Goal: Check status: Check status

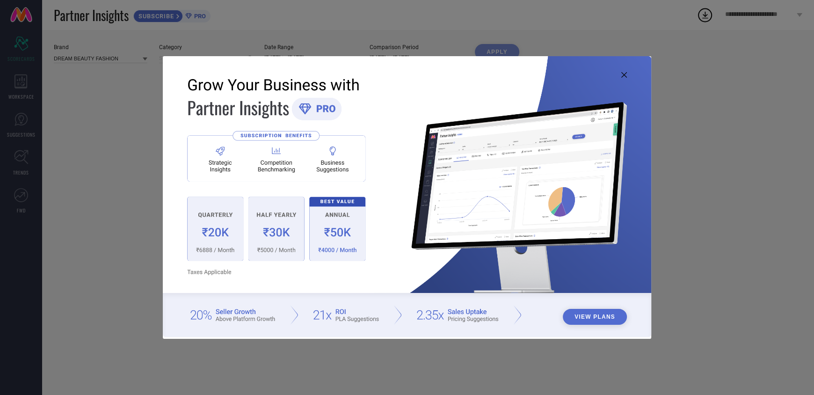
type input "All"
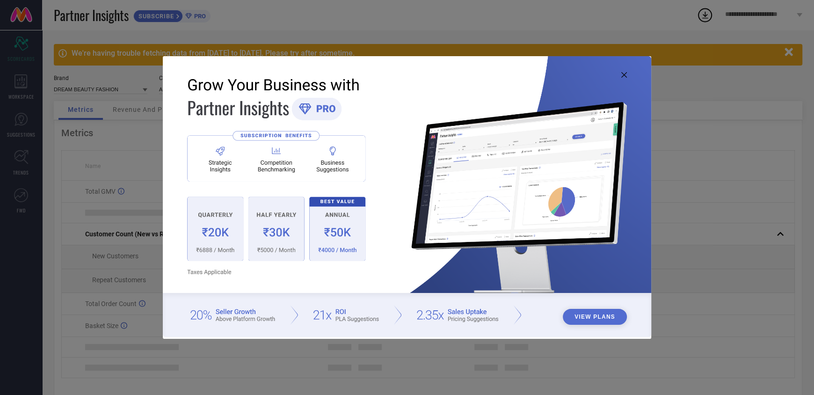
click at [622, 73] on icon at bounding box center [624, 75] width 6 height 6
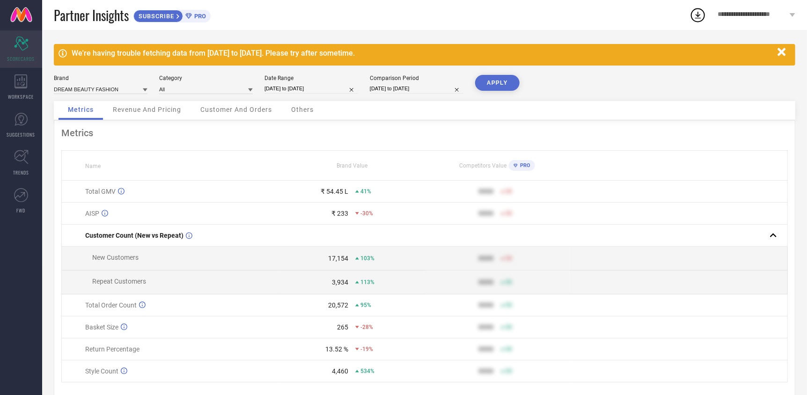
click at [18, 41] on icon "Scorecard" at bounding box center [21, 44] width 15 height 14
click at [331, 87] on input "[DATE] to [DATE]" at bounding box center [311, 89] width 94 height 10
select select "6"
select select "2025"
select select "7"
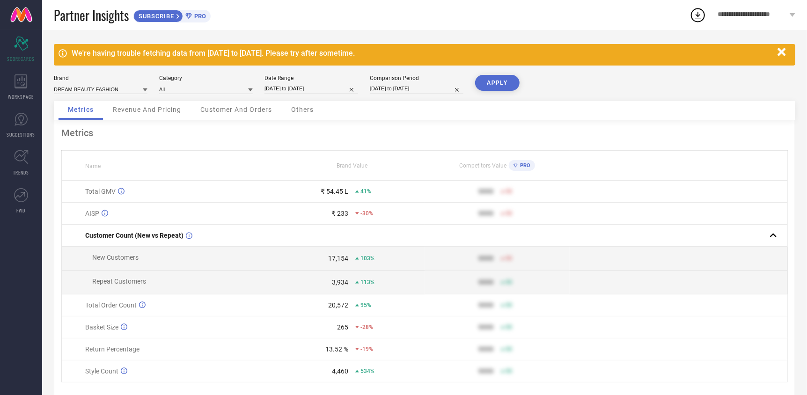
select select "2025"
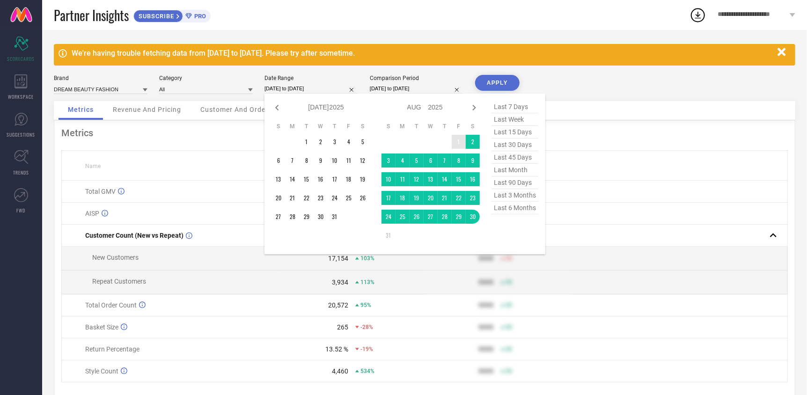
type input "After [DATE]"
click at [456, 144] on td "1" at bounding box center [459, 142] width 14 height 14
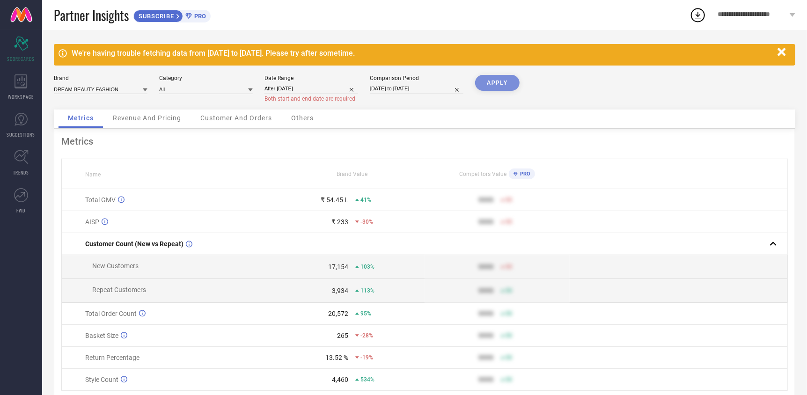
click at [494, 80] on div "APPLY" at bounding box center [497, 92] width 44 height 35
select select "6"
select select "2024"
select select "7"
select select "2024"
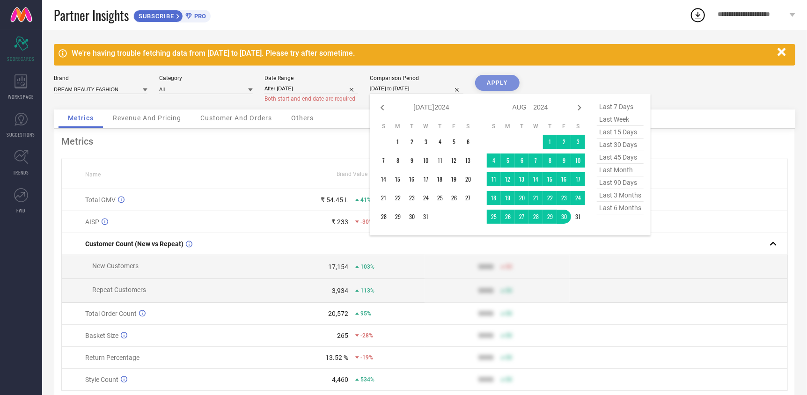
click at [400, 85] on input "[DATE] to [DATE]" at bounding box center [417, 89] width 94 height 10
click at [574, 217] on td "31" at bounding box center [578, 217] width 14 height 14
type input "[DATE] to [DATE]"
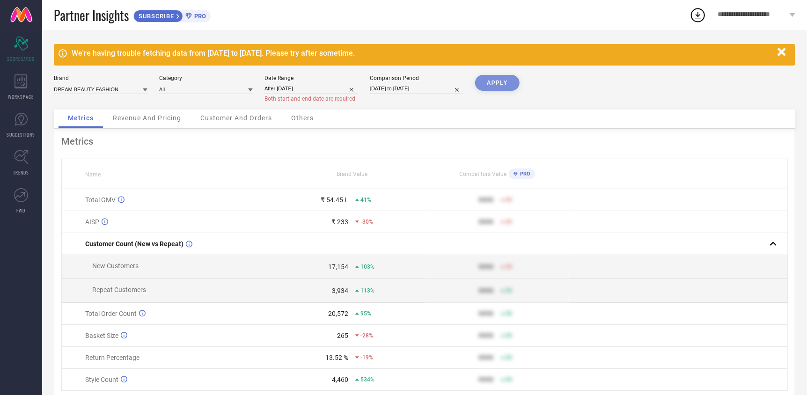
click at [487, 85] on div "APPLY" at bounding box center [497, 92] width 44 height 35
click at [501, 84] on div "APPLY" at bounding box center [497, 92] width 44 height 35
click at [314, 87] on input "After [DATE]" at bounding box center [311, 89] width 94 height 10
select select "7"
select select "2025"
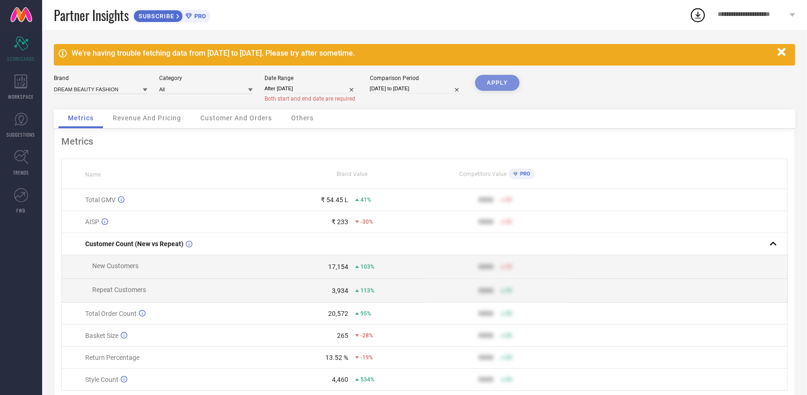
select select "8"
select select "2025"
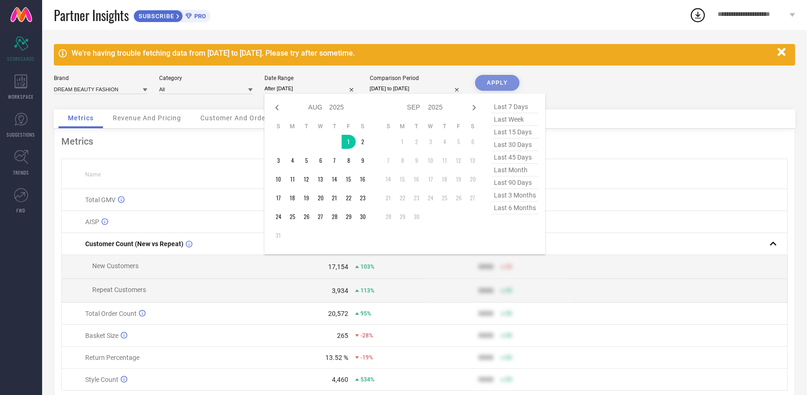
click at [282, 105] on div "Jan Feb Mar Apr May Jun [DATE] Aug Sep Oct Nov [DATE] 2016 2017 2018 2019 2020 …" at bounding box center [320, 108] width 98 height 14
click at [281, 106] on icon at bounding box center [276, 107] width 11 height 11
select select "6"
select select "2025"
select select "7"
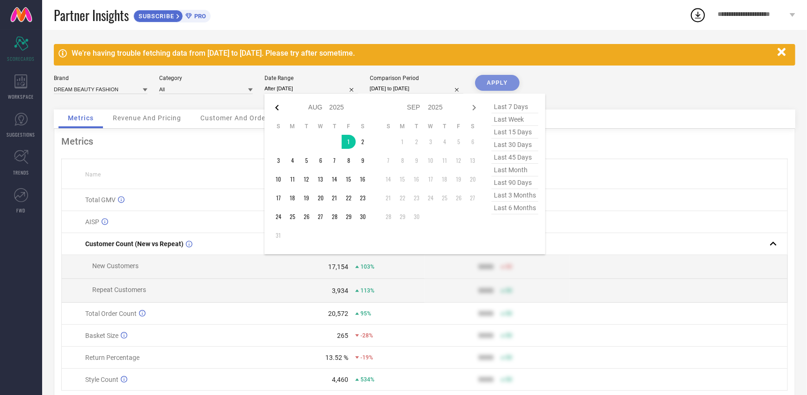
select select "2025"
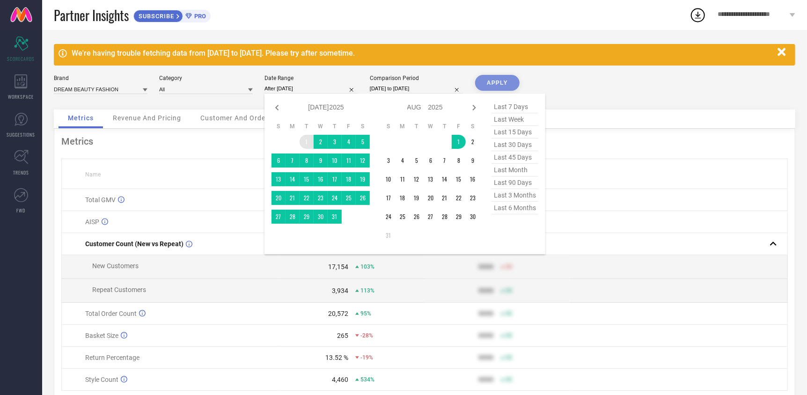
type input "[DATE] to [DATE]"
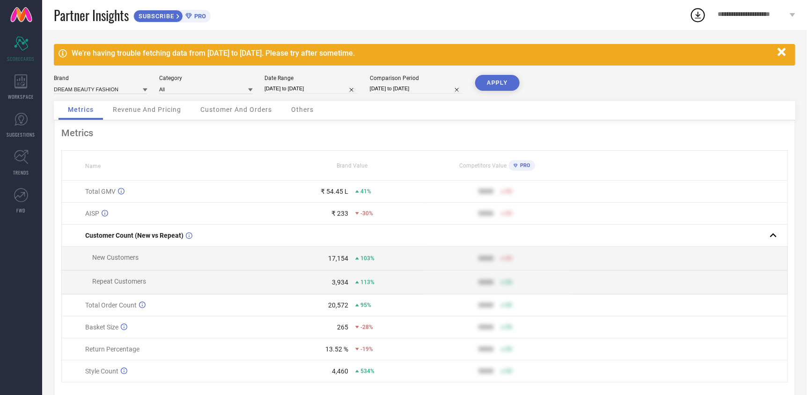
select select "6"
select select "2025"
select select "7"
select select "2025"
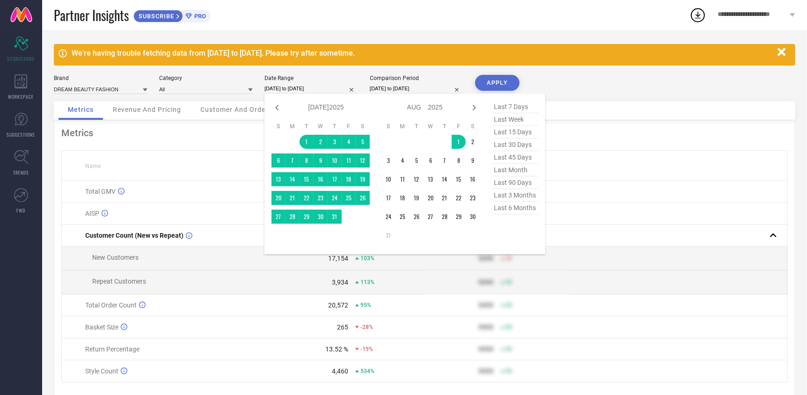
click at [312, 89] on input "[DATE] to [DATE]" at bounding box center [311, 89] width 94 height 10
click at [495, 83] on button "APPLY" at bounding box center [497, 83] width 44 height 16
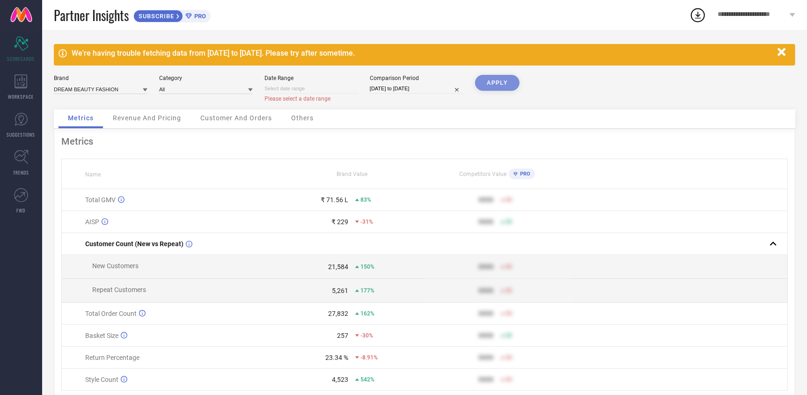
click at [497, 87] on div "APPLY" at bounding box center [497, 92] width 44 height 35
click at [494, 80] on div "APPLY" at bounding box center [497, 92] width 44 height 35
select select "8"
select select "2025"
select select "9"
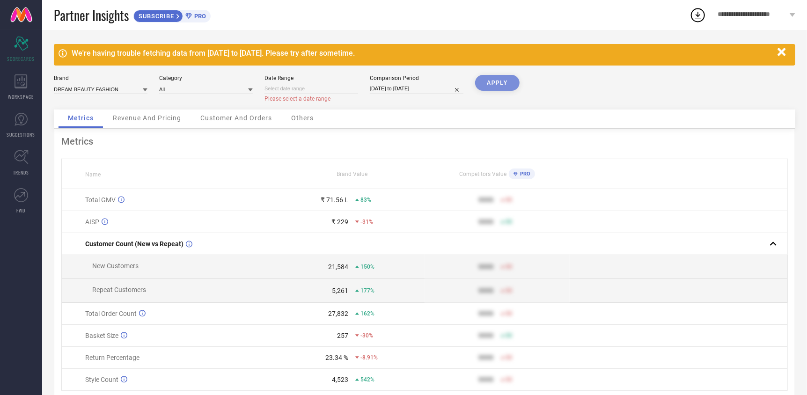
select select "2025"
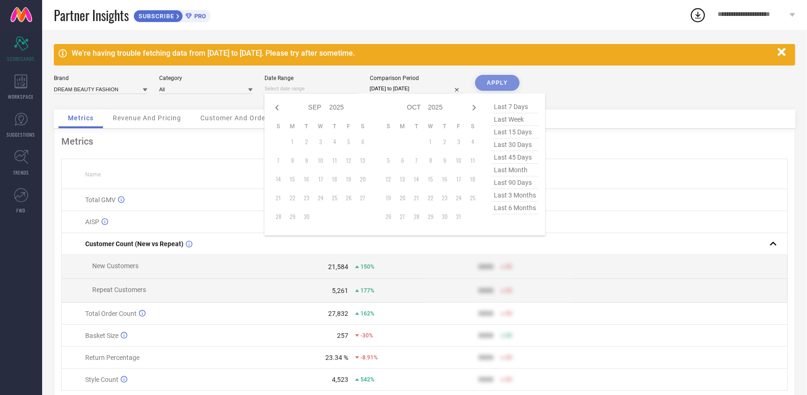
click at [299, 85] on input at bounding box center [311, 89] width 94 height 10
click at [274, 104] on icon at bounding box center [276, 107] width 11 height 11
select select "7"
select select "2025"
select select "8"
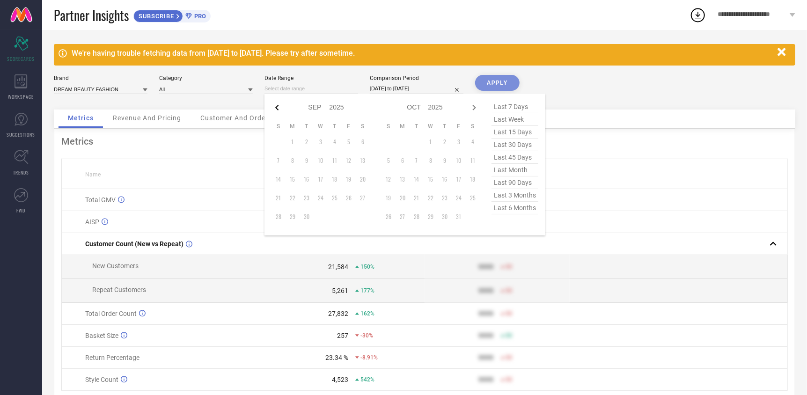
select select "2025"
click at [348, 139] on td "1" at bounding box center [349, 142] width 14 height 14
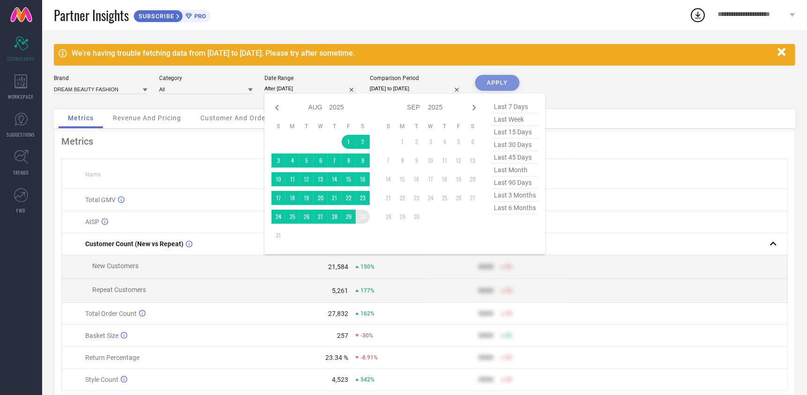
type input "[DATE] to [DATE]"
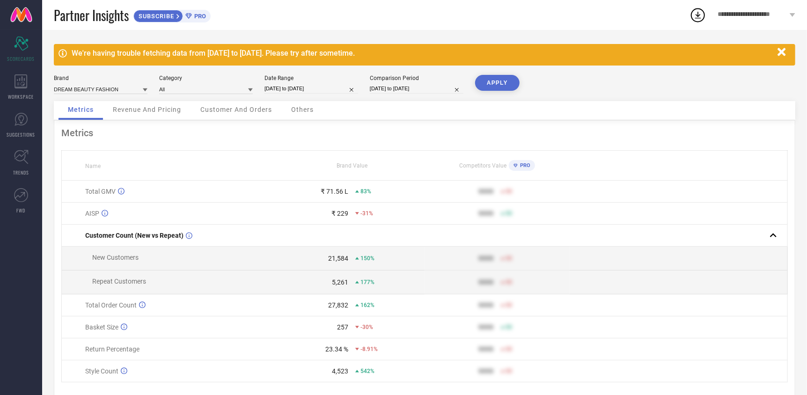
click at [492, 85] on button "APPLY" at bounding box center [497, 83] width 44 height 16
select select "7"
select select "2025"
select select "8"
select select "2025"
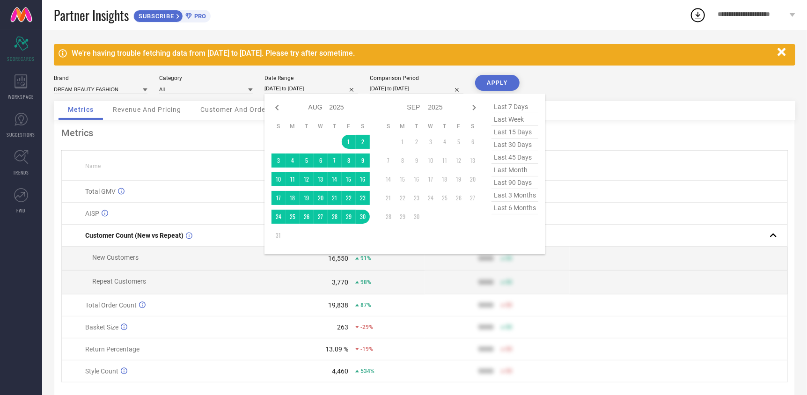
click at [299, 92] on input "[DATE] to [DATE]" at bounding box center [311, 89] width 94 height 10
click at [279, 109] on icon at bounding box center [276, 107] width 11 height 11
select select "6"
select select "2025"
select select "7"
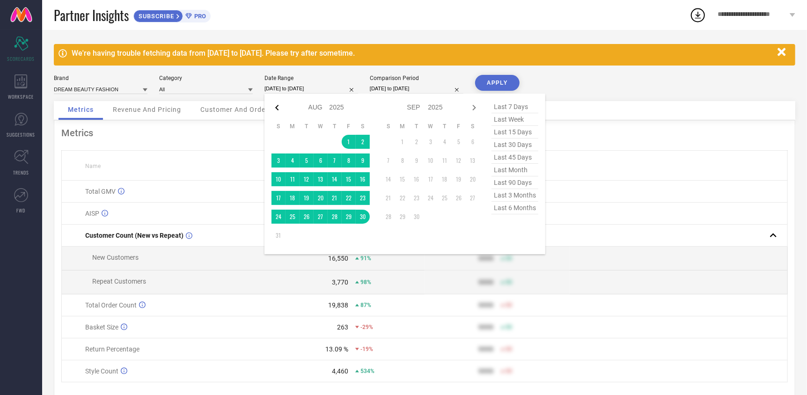
select select "2025"
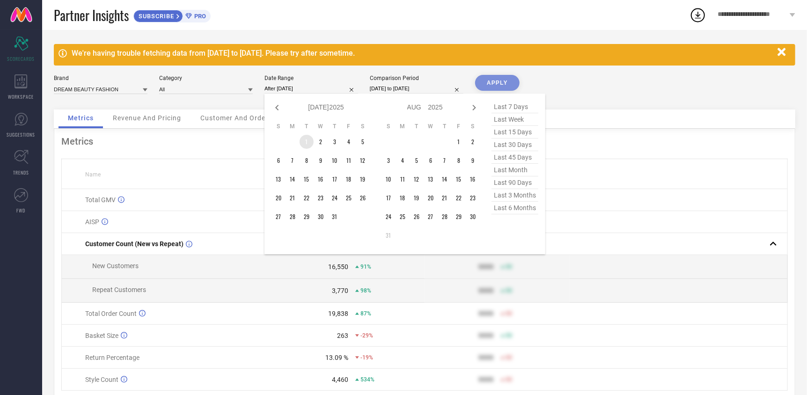
click at [306, 135] on td "1" at bounding box center [307, 142] width 14 height 14
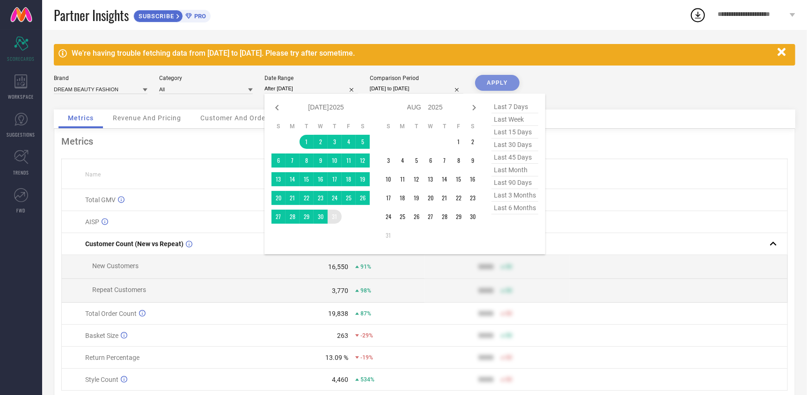
type input "[DATE] to [DATE]"
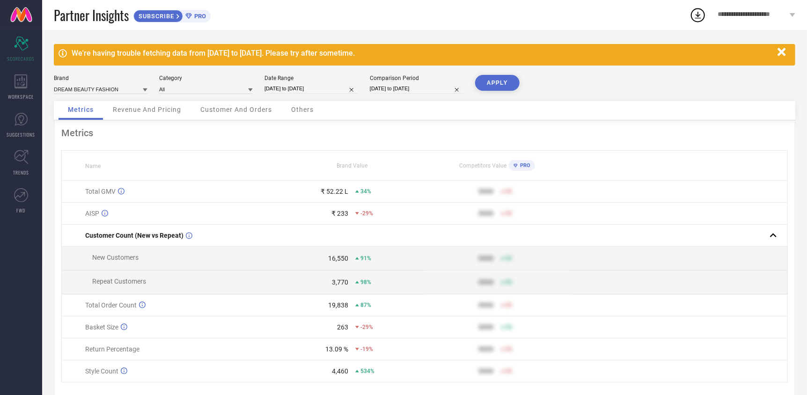
click at [403, 88] on input "[DATE] to [DATE]" at bounding box center [417, 89] width 94 height 10
select select "7"
select select "2024"
select select "8"
select select "2024"
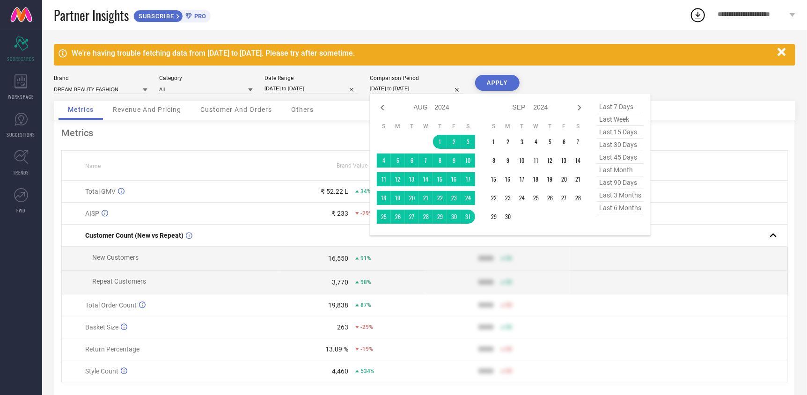
click at [388, 111] on div "Jan Feb Mar Apr May Jun [DATE] Aug Sep Oct Nov [DATE] 2015 2016 2017 2018 2019 …" at bounding box center [431, 108] width 87 height 14
click at [383, 109] on icon at bounding box center [382, 107] width 11 height 11
select select "6"
select select "2024"
select select "7"
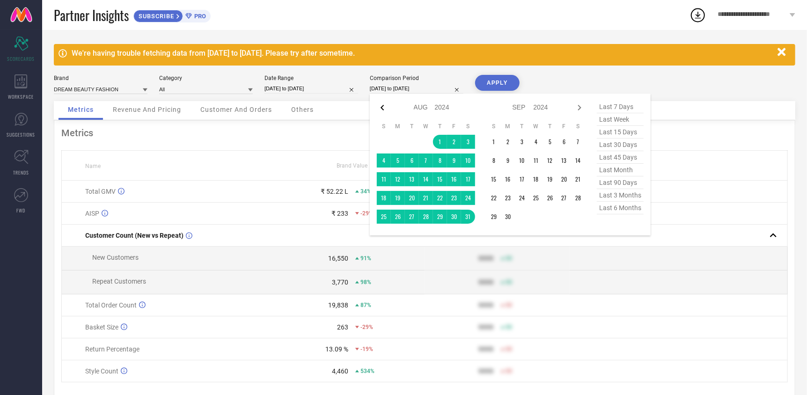
select select "2024"
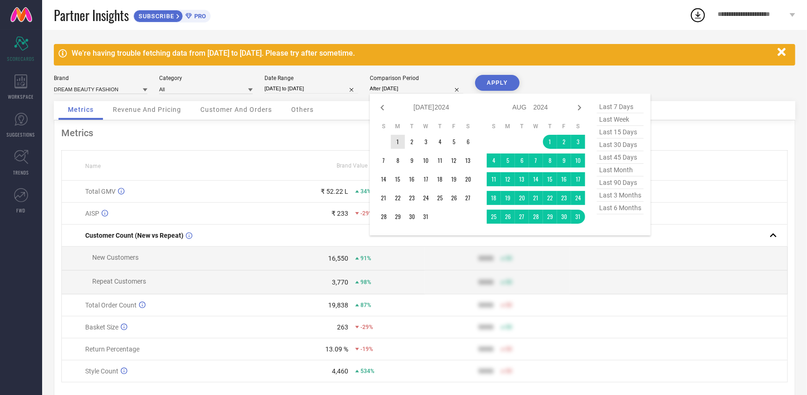
click at [394, 136] on td "1" at bounding box center [398, 142] width 14 height 14
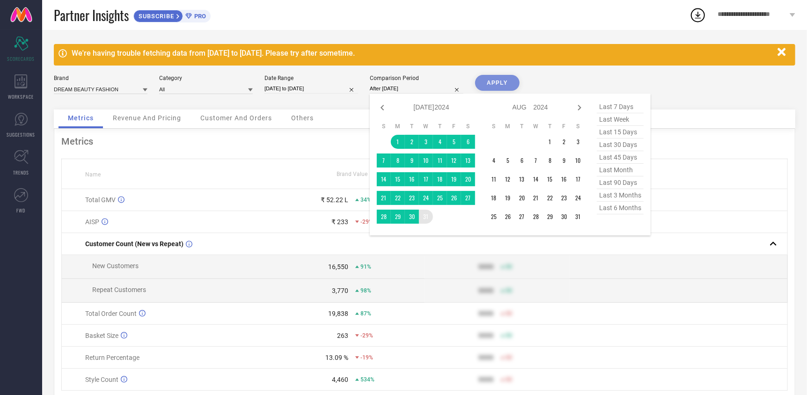
type input "[DATE] to [DATE]"
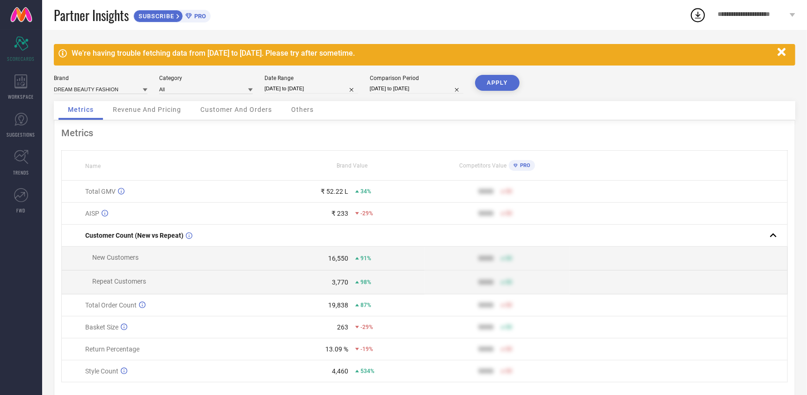
click at [504, 83] on button "APPLY" at bounding box center [497, 83] width 44 height 16
select select "6"
select select "2025"
select select "7"
select select "2025"
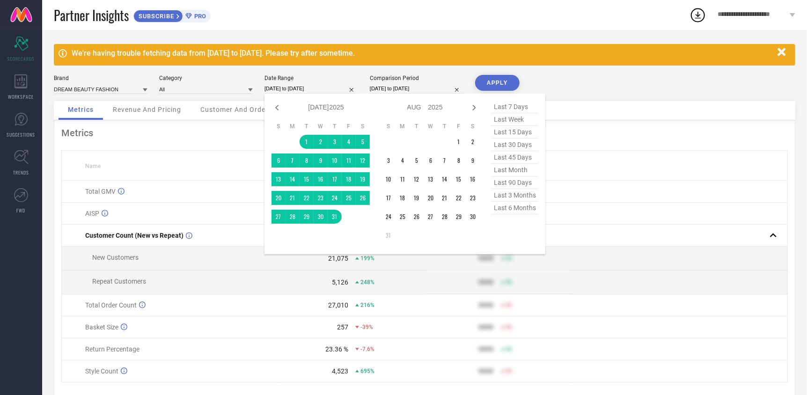
click at [331, 90] on input "[DATE] to [DATE]" at bounding box center [311, 89] width 94 height 10
click at [618, 87] on div "Brand DREAM BEAUTY FASHION Category All Date Range [DATE] to [DATE] Jan Feb Mar…" at bounding box center [424, 88] width 741 height 26
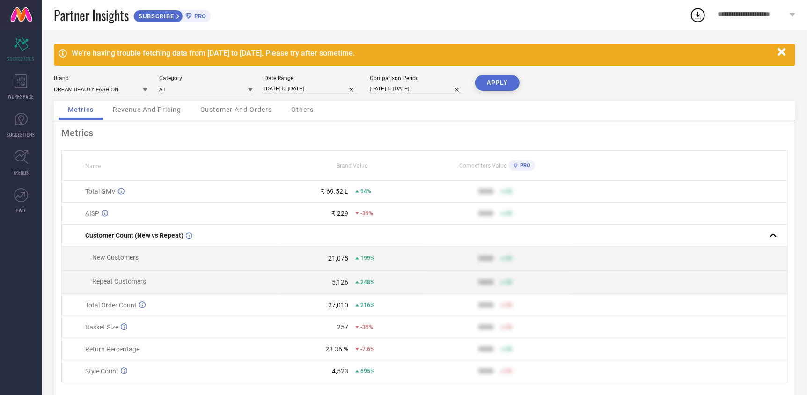
click at [335, 85] on input "[DATE] to [DATE]" at bounding box center [311, 89] width 94 height 10
select select "6"
select select "2025"
select select "7"
select select "2025"
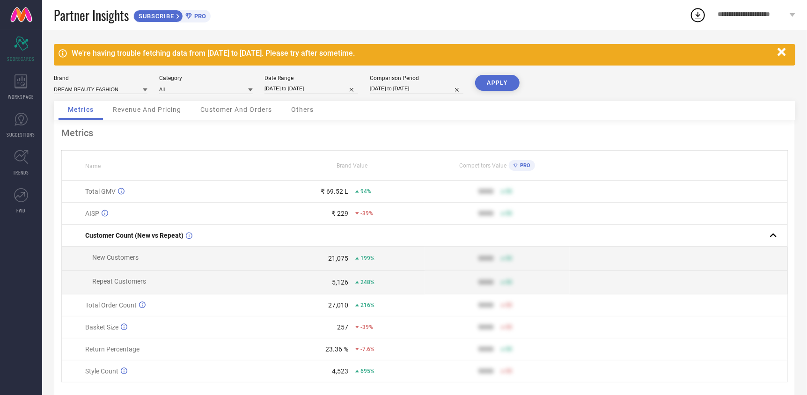
click at [638, 85] on div "Brand DREAM BEAUTY FASHION Category All Date Range [DATE] to [DATE] Comparison …" at bounding box center [424, 88] width 741 height 26
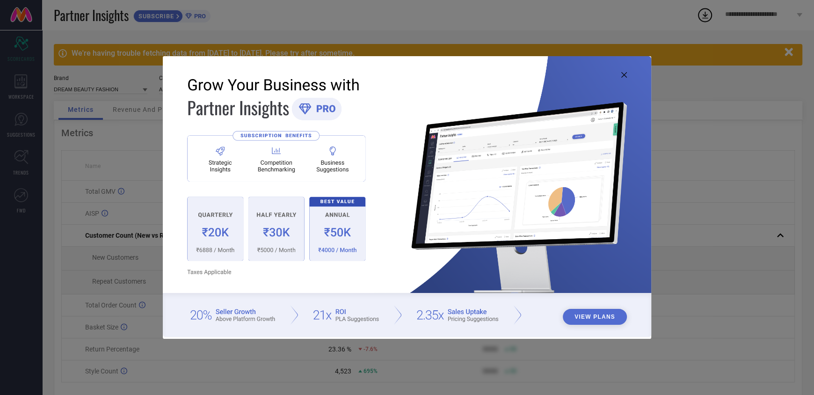
click at [628, 75] on img at bounding box center [407, 196] width 489 height 281
click at [626, 74] on icon at bounding box center [624, 75] width 6 height 6
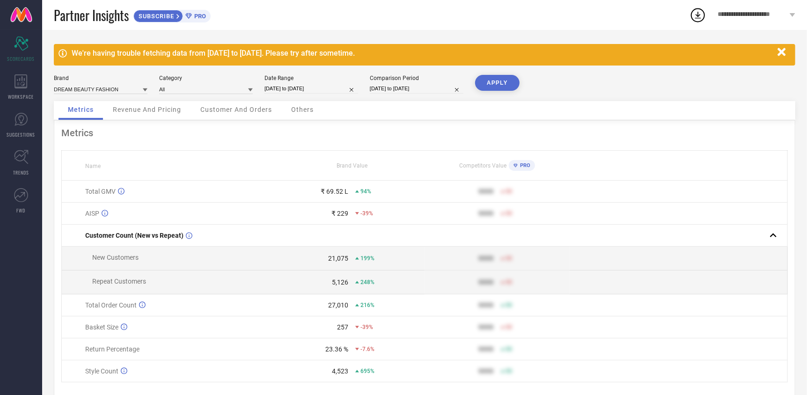
click at [296, 88] on input "[DATE] to [DATE]" at bounding box center [311, 89] width 94 height 10
select select "6"
select select "2025"
select select "7"
select select "2025"
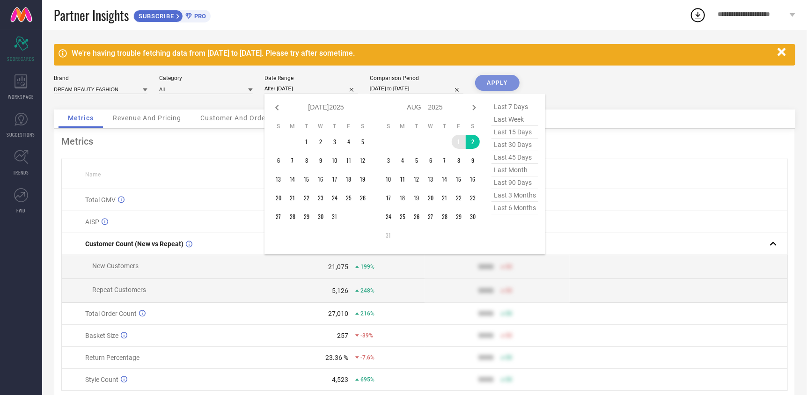
click at [466, 140] on td "2" at bounding box center [473, 142] width 14 height 14
type input "01-08-2025 to 02-08-2025"
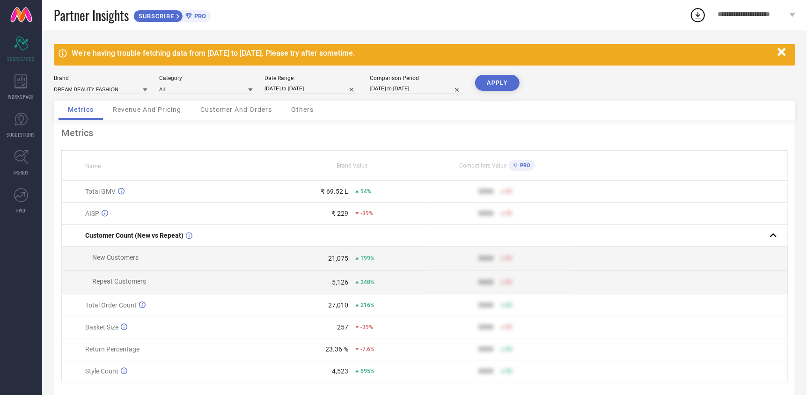
select select "7"
select select "2025"
select select "8"
select select "2025"
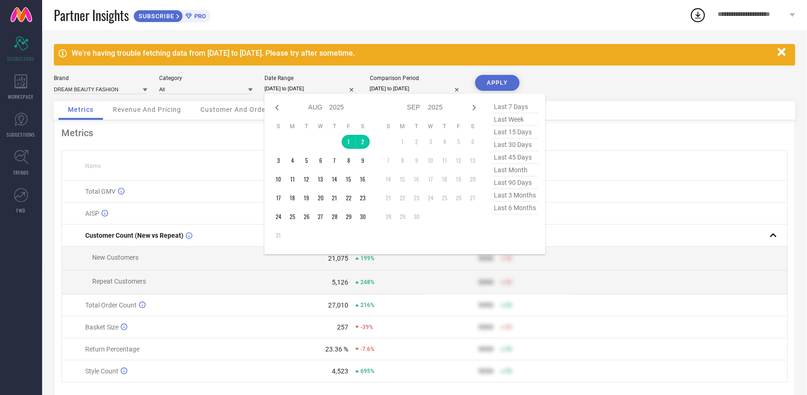
click at [318, 89] on input "01-08-2025 to 02-08-2025" at bounding box center [311, 89] width 94 height 10
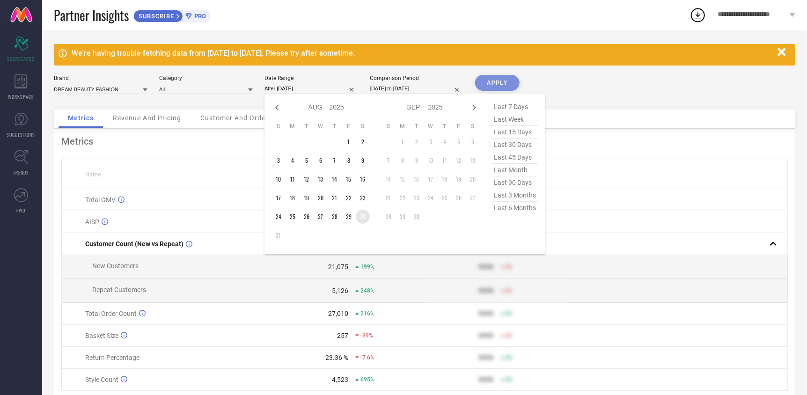
click at [365, 213] on td "30" at bounding box center [363, 217] width 14 height 14
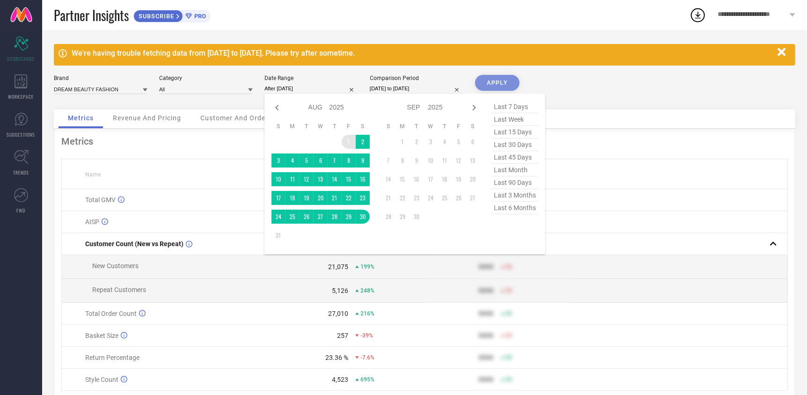
type input "[DATE] to [DATE]"
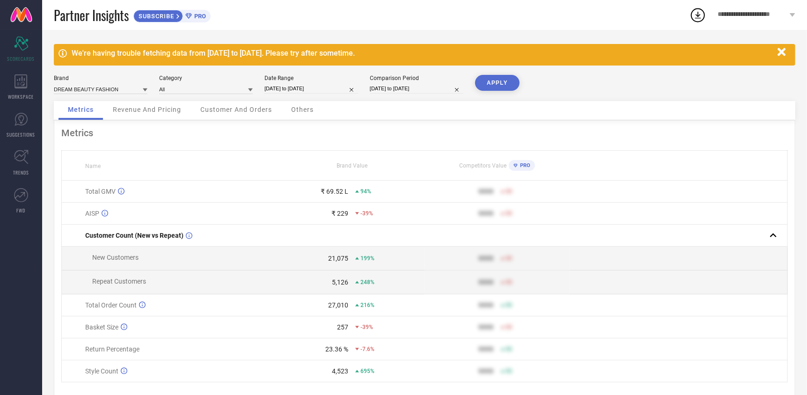
select select "6"
select select "2024"
select select "7"
select select "2024"
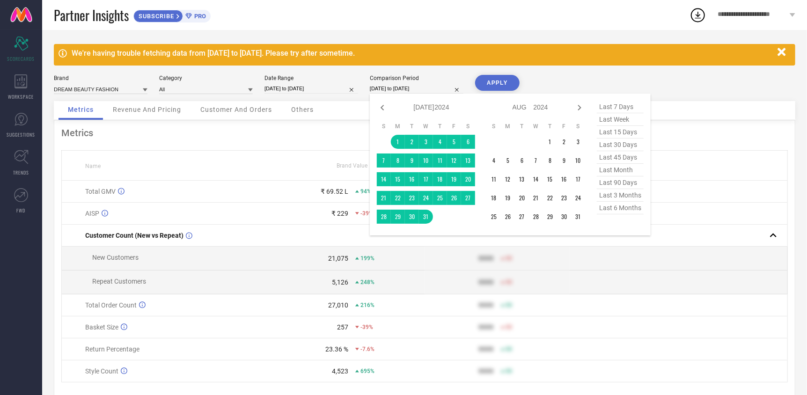
click at [412, 91] on input "[DATE] to [DATE]" at bounding box center [417, 89] width 94 height 10
click at [548, 141] on td "1" at bounding box center [550, 142] width 14 height 14
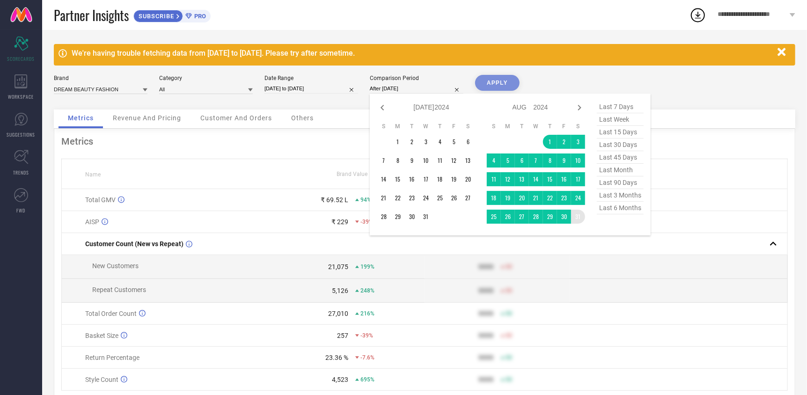
type input "[DATE] to [DATE]"
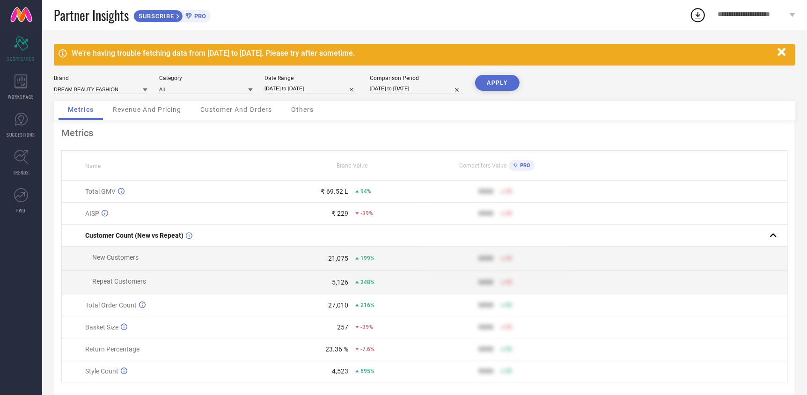
click at [503, 81] on button "APPLY" at bounding box center [497, 83] width 44 height 16
